Goal: Information Seeking & Learning: Find specific fact

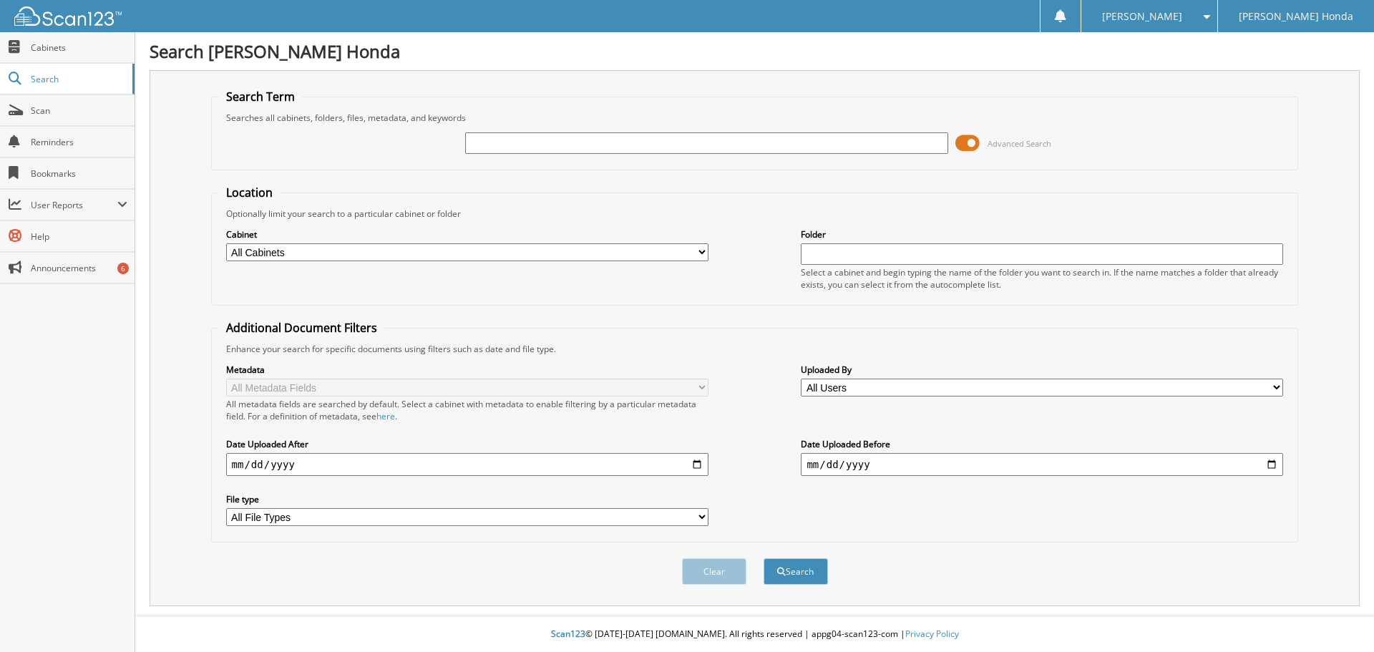
click at [664, 150] on input "text" at bounding box center [706, 142] width 482 height 21
type input "2515496"
click at [764, 558] on button "Search" at bounding box center [796, 571] width 64 height 26
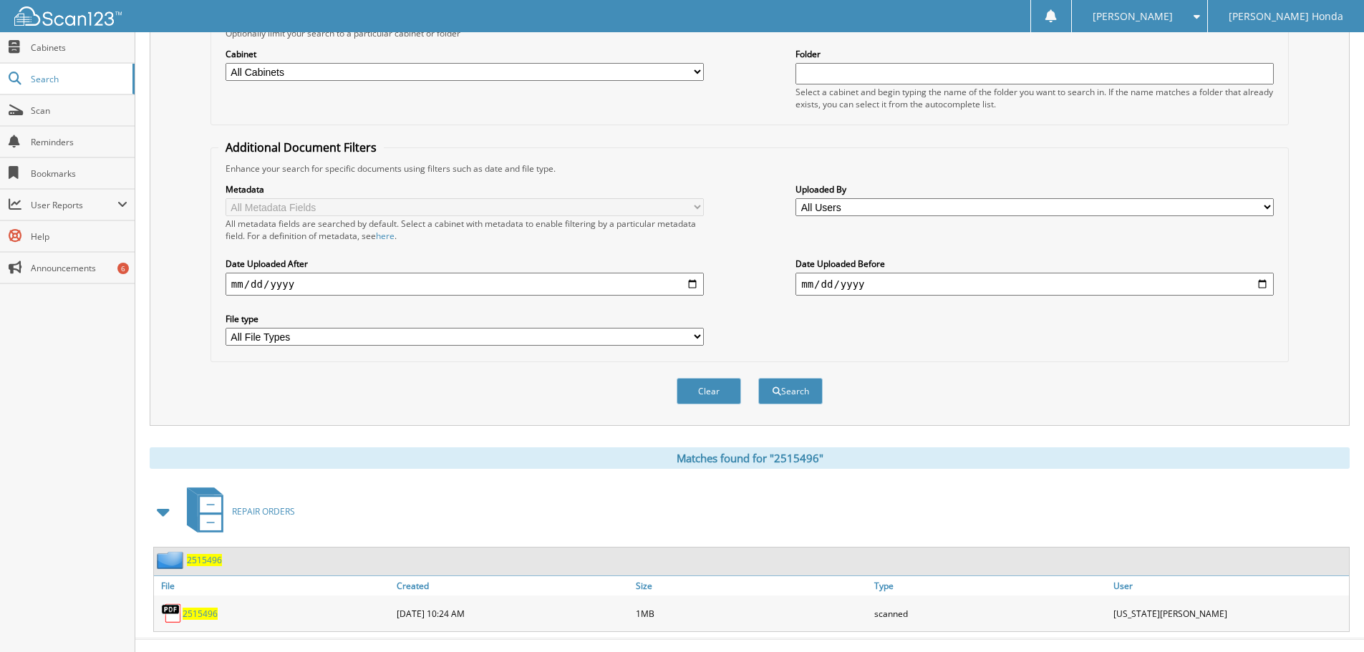
scroll to position [204, 0]
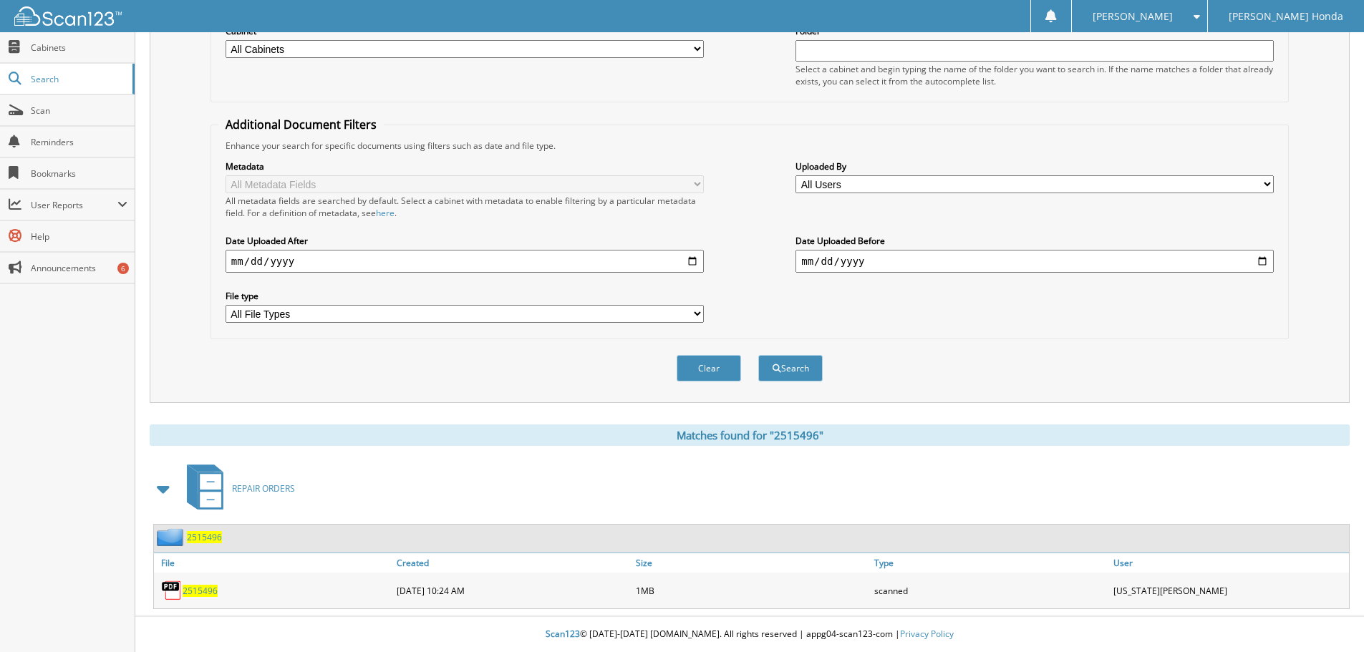
click at [199, 590] on span "2515496" at bounding box center [200, 591] width 35 height 12
